Goal: Task Accomplishment & Management: Manage account settings

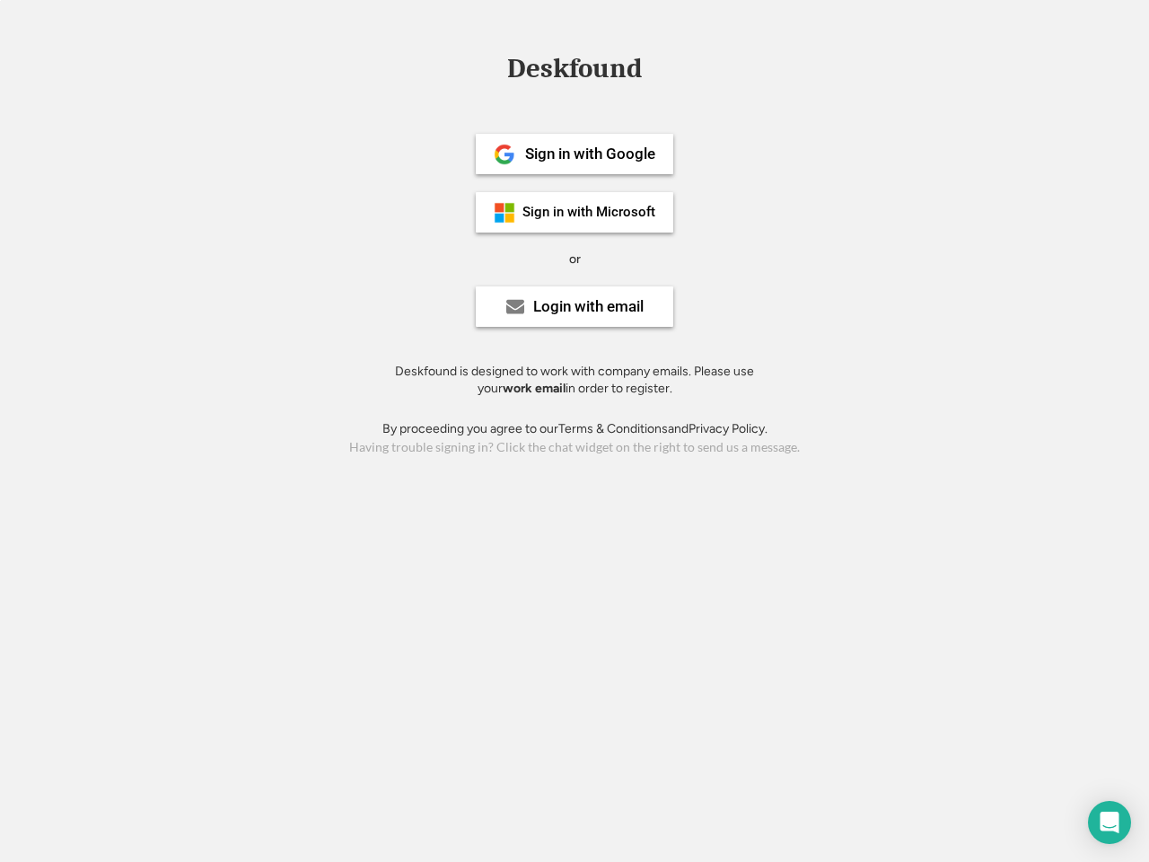
click at [574, 257] on div "or" at bounding box center [575, 259] width 12 height 18
click at [574, 72] on div "Deskfound" at bounding box center [574, 69] width 153 height 28
click at [491, 67] on div "Deskfound" at bounding box center [574, 72] width 1149 height 34
click at [574, 72] on div "Deskfound" at bounding box center [574, 69] width 153 height 28
click at [574, 258] on div "or" at bounding box center [575, 259] width 12 height 18
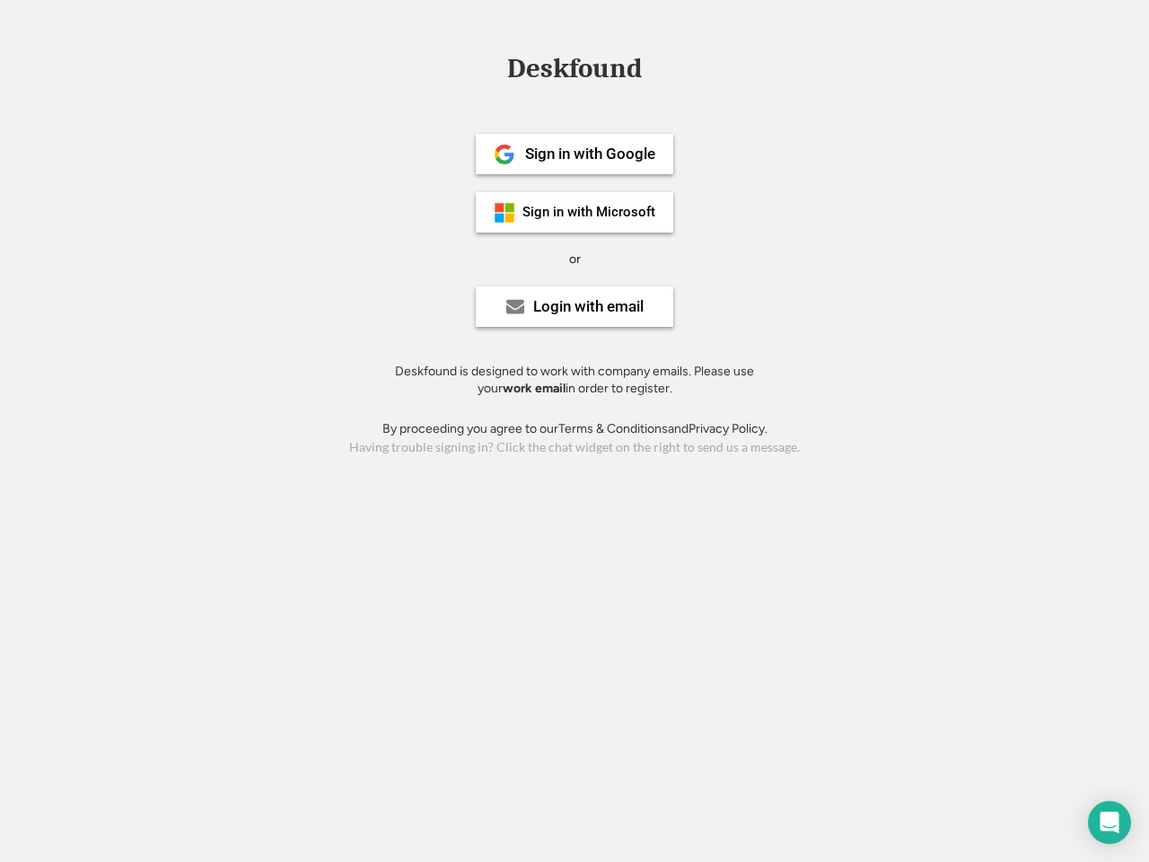
click at [574, 153] on div "Sign in with Google" at bounding box center [590, 153] width 130 height 15
click at [590, 153] on div "Sign in with Google" at bounding box center [590, 153] width 130 height 15
click at [504, 154] on img at bounding box center [505, 155] width 22 height 22
click at [574, 212] on div "Sign in with Microsoft" at bounding box center [588, 212] width 133 height 13
click at [590, 212] on div "Sign in with Microsoft" at bounding box center [588, 212] width 133 height 13
